Goal: Navigation & Orientation: Find specific page/section

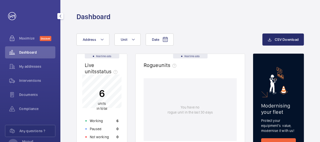
click at [27, 53] on span "Dashboard" at bounding box center [37, 52] width 36 height 5
click at [28, 65] on span "My addresses" at bounding box center [37, 66] width 36 height 5
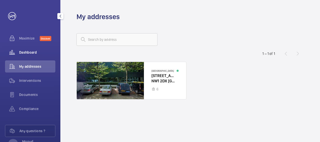
click at [29, 51] on span "Dashboard" at bounding box center [37, 52] width 36 height 5
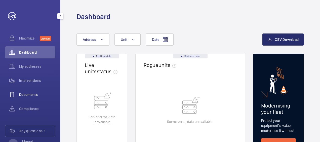
click at [29, 95] on span "Documents" at bounding box center [37, 94] width 36 height 5
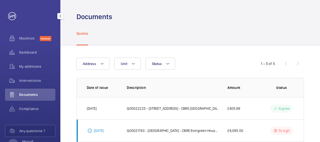
scroll to position [19, 0]
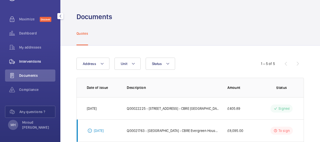
click at [32, 62] on span "Interventions" at bounding box center [37, 61] width 36 height 5
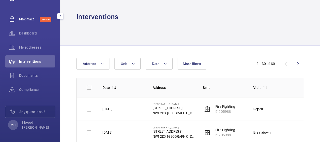
click at [24, 18] on span "Maximize" at bounding box center [29, 19] width 21 height 5
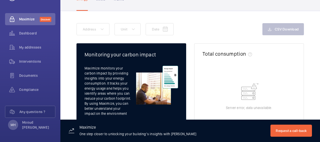
scroll to position [35, 0]
